Goal: Find contact information: Find contact information

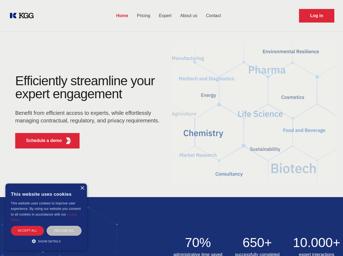
click at [171, 128] on div "Efficiently streamline your expert engagement Benefit from efficient access to …" at bounding box center [89, 113] width 165 height 78
click at [41, 141] on p "Schedule a demo" at bounding box center [44, 140] width 36 height 7
click at [82, 188] on div "× This website uses cookies This website uses cookies to improve user experienc…" at bounding box center [45, 216] width 81 height 67
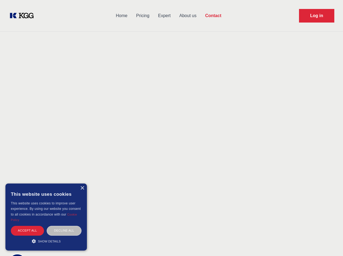
click at [27, 230] on div "Accept all" at bounding box center [27, 230] width 33 height 9
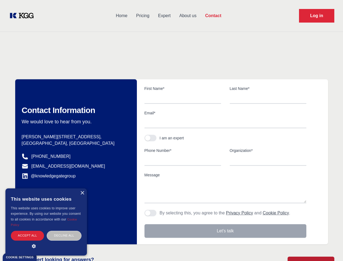
click at [64, 230] on div "Decline all" at bounding box center [64, 234] width 35 height 9
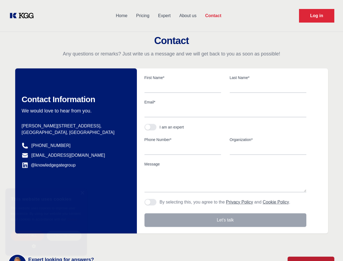
click at [46, 241] on main "Contact Any questions or remarks? Just write us a message and we will get back …" at bounding box center [171, 141] width 343 height 283
